Goal: Information Seeking & Learning: Learn about a topic

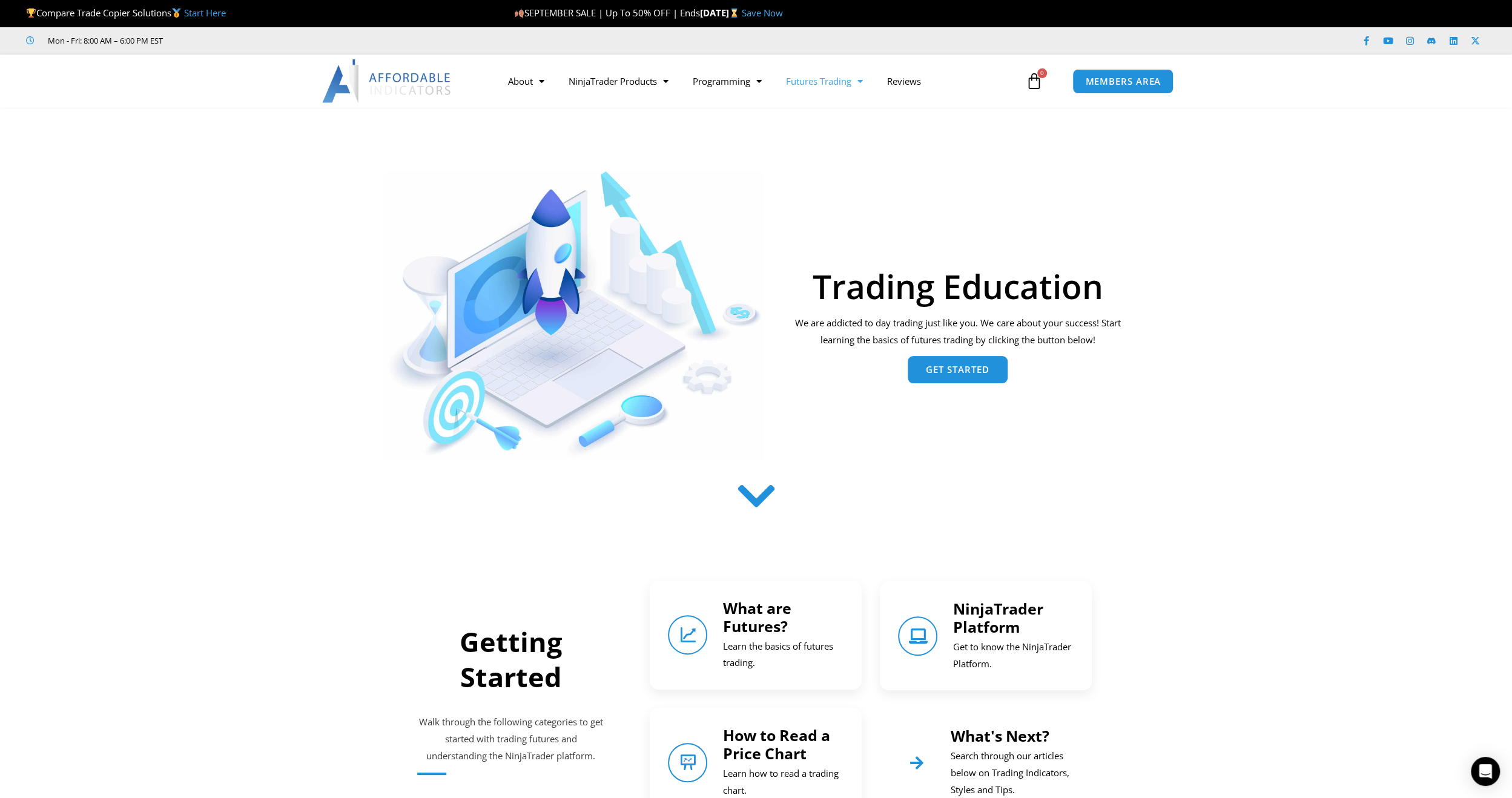
click at [939, 369] on span "Get Started" at bounding box center [957, 369] width 63 height 9
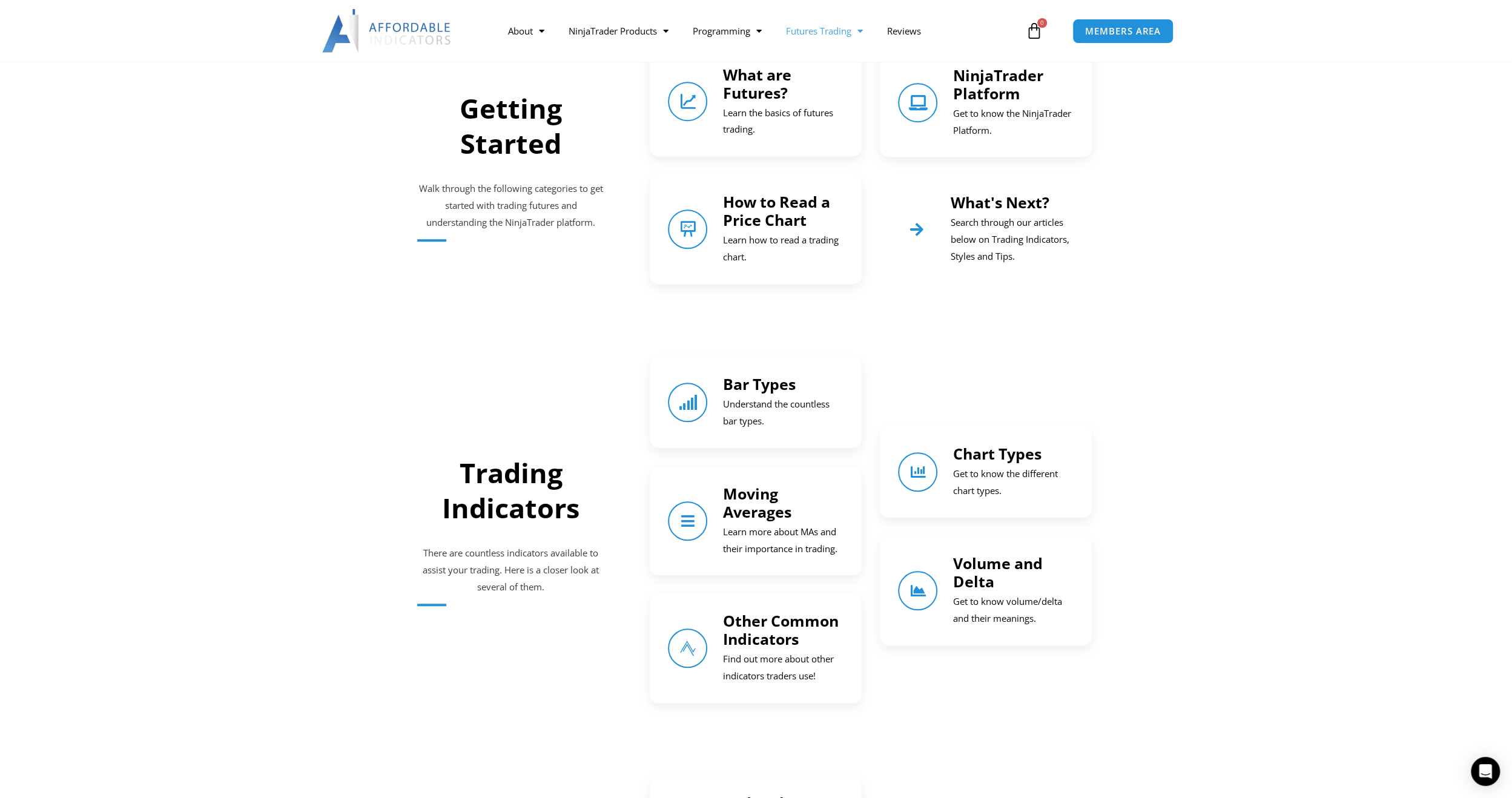
scroll to position [534, 0]
click at [775, 507] on link "Moving Averages" at bounding box center [757, 502] width 69 height 38
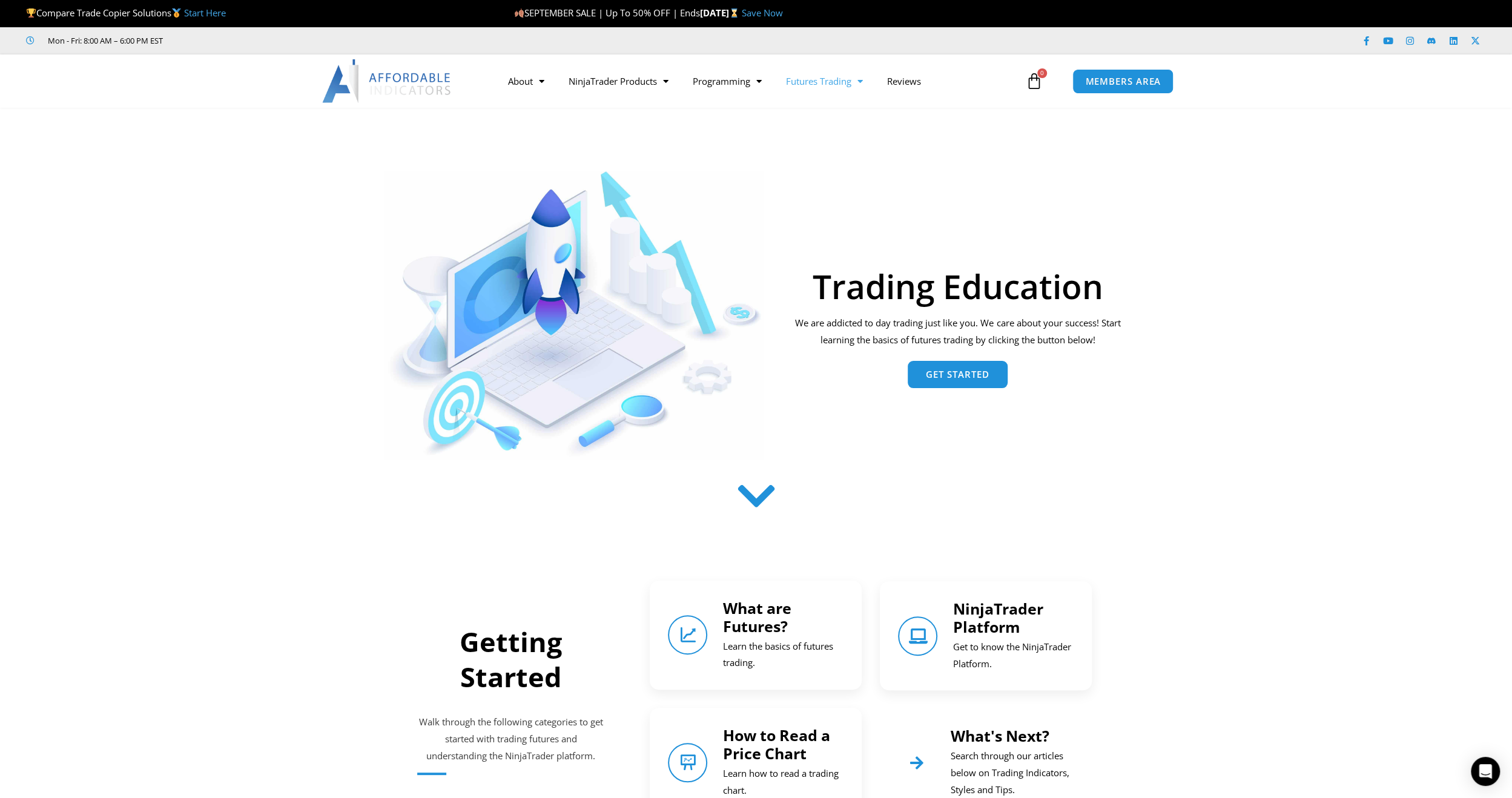
click at [948, 220] on div "Trading Education" at bounding box center [958, 256] width 341 height 94
click at [911, 177] on div "Trading Education We are addicted to day trading just like you. We care about y…" at bounding box center [957, 304] width 353 height 310
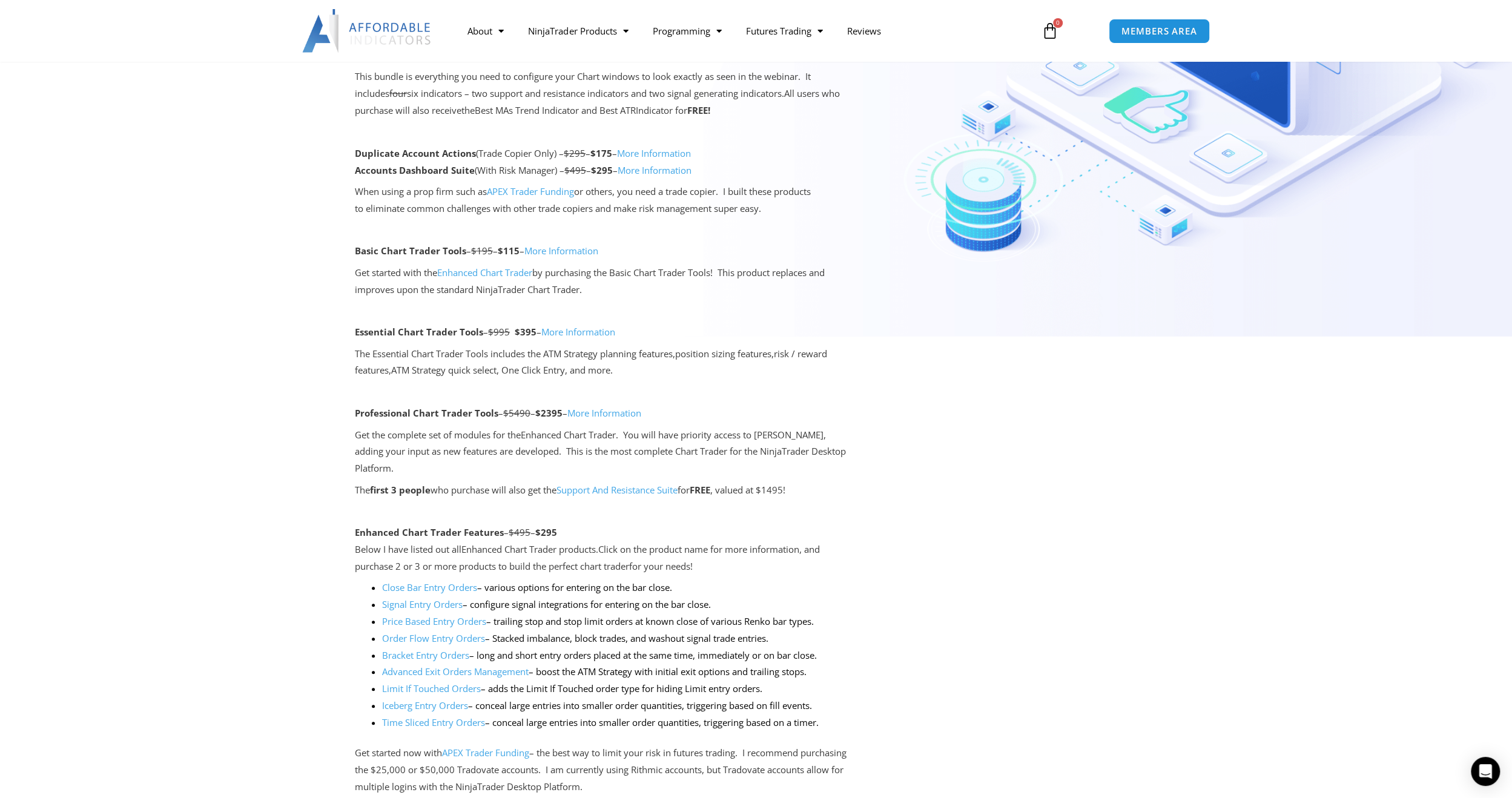
scroll to position [598, 0]
click at [592, 413] on link "More Information" at bounding box center [604, 412] width 74 height 12
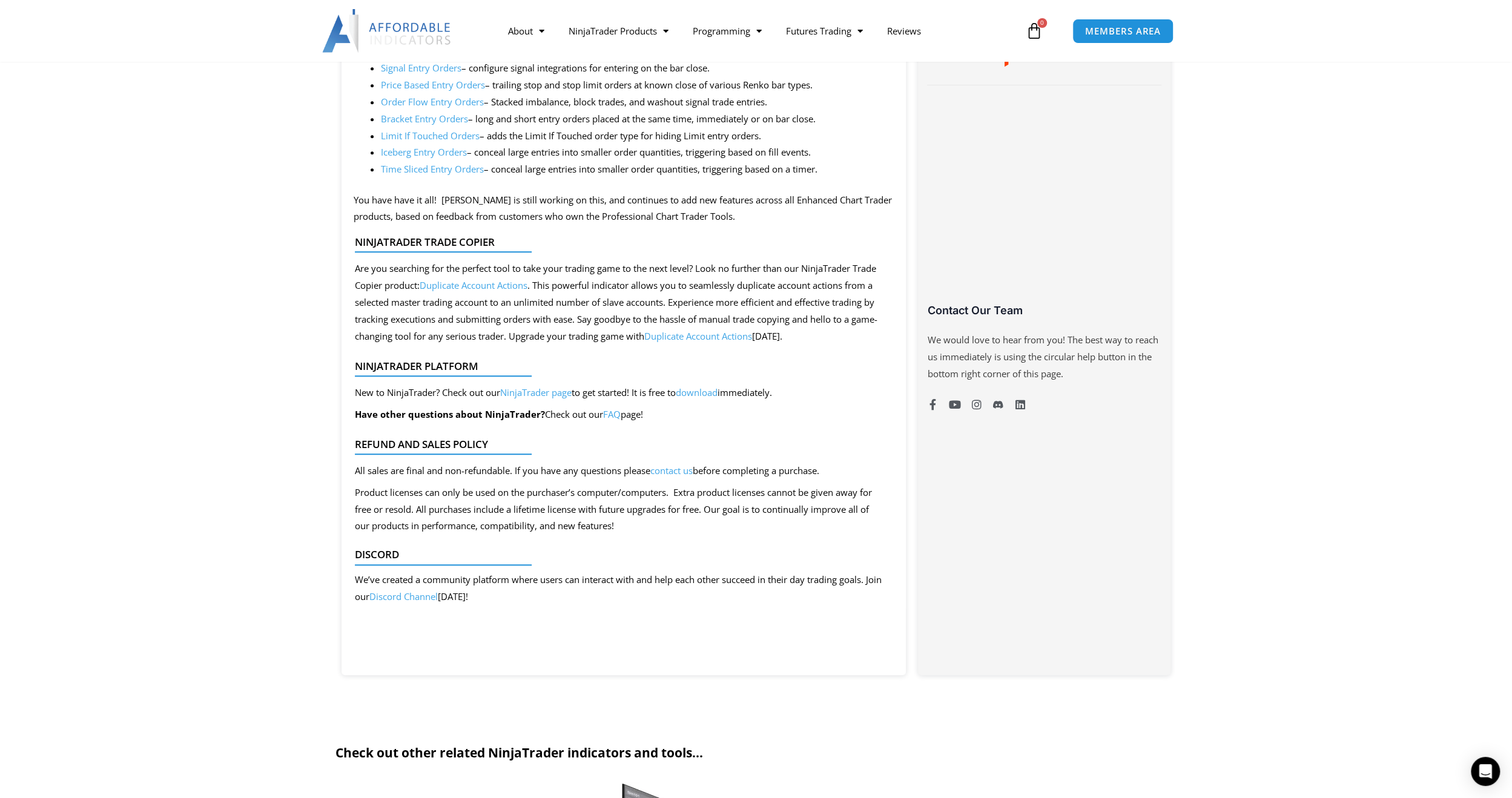
scroll to position [718, 0]
click at [424, 597] on link "Discord Channel" at bounding box center [403, 594] width 69 height 12
